Goal: Task Accomplishment & Management: Manage account settings

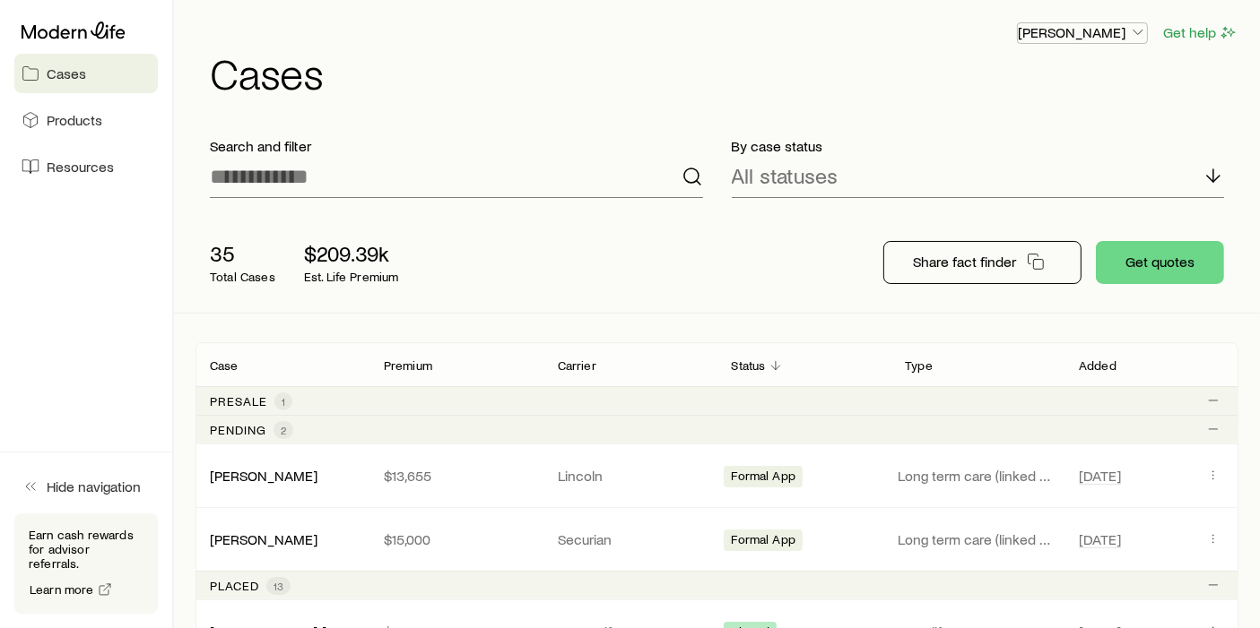
click at [1067, 38] on p "[PERSON_NAME]" at bounding box center [1082, 32] width 129 height 18
click at [796, 109] on div "[PERSON_NAME] Get help Cases" at bounding box center [716, 58] width 1043 height 116
click at [100, 22] on icon at bounding box center [74, 31] width 104 height 18
click at [1061, 43] on button "[PERSON_NAME]" at bounding box center [1082, 33] width 131 height 22
click at [1002, 174] on span "Sign out" at bounding box center [997, 169] width 49 height 18
